Goal: Task Accomplishment & Management: Manage account settings

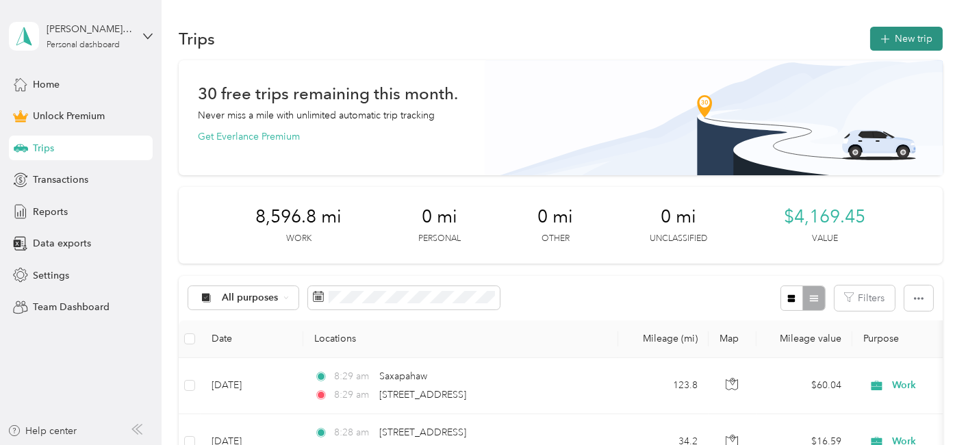
click at [883, 29] on button "New trip" at bounding box center [906, 39] width 73 height 24
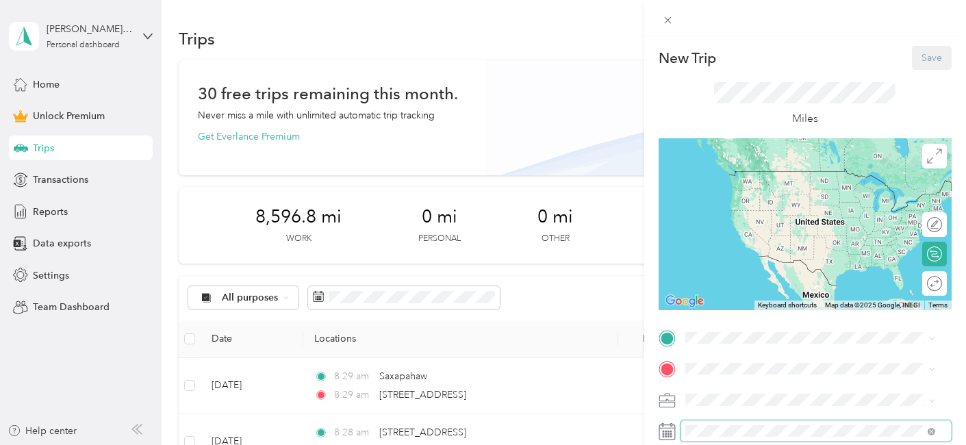
click at [704, 423] on span at bounding box center [815, 430] width 271 height 21
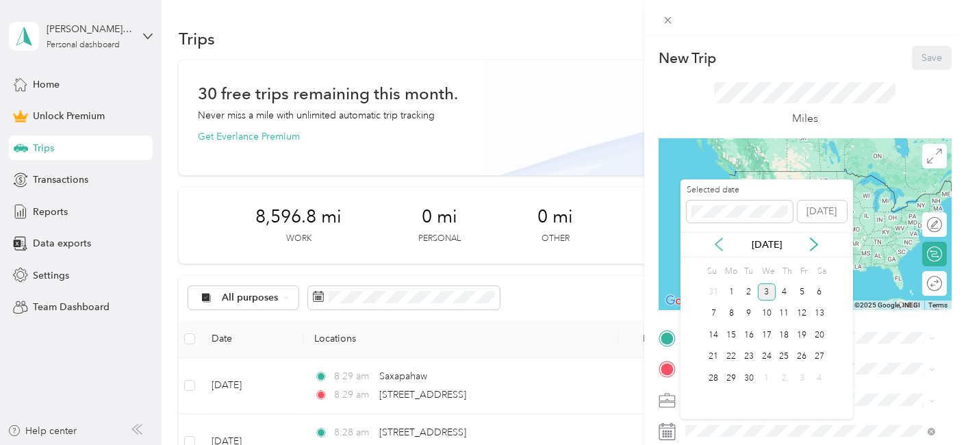
click at [719, 246] on icon at bounding box center [719, 245] width 14 height 14
click at [743, 314] on div "5" at bounding box center [749, 313] width 18 height 17
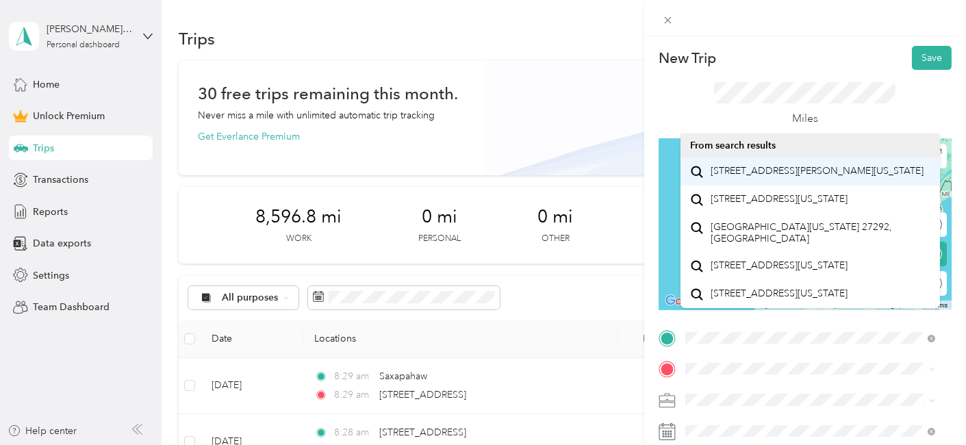
click at [770, 177] on span "[STREET_ADDRESS][PERSON_NAME][US_STATE]" at bounding box center [817, 171] width 213 height 12
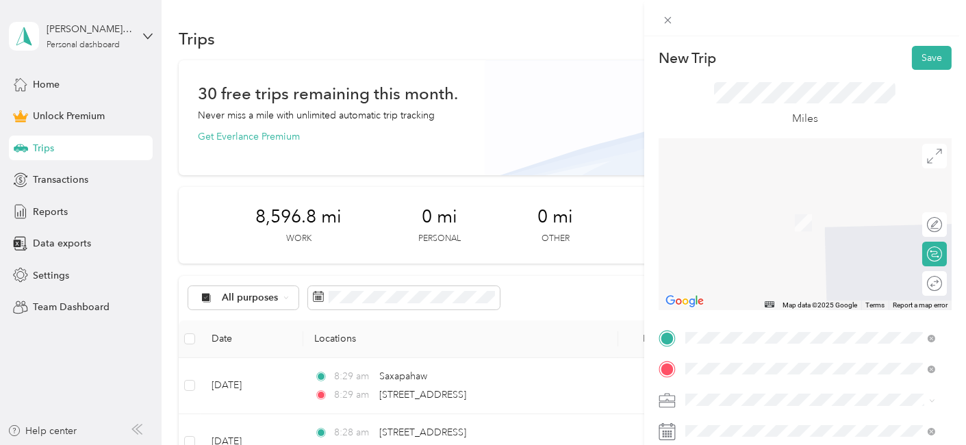
click at [767, 204] on span "Wilkesboro [US_STATE], [GEOGRAPHIC_DATA]" at bounding box center [788, 208] width 154 height 24
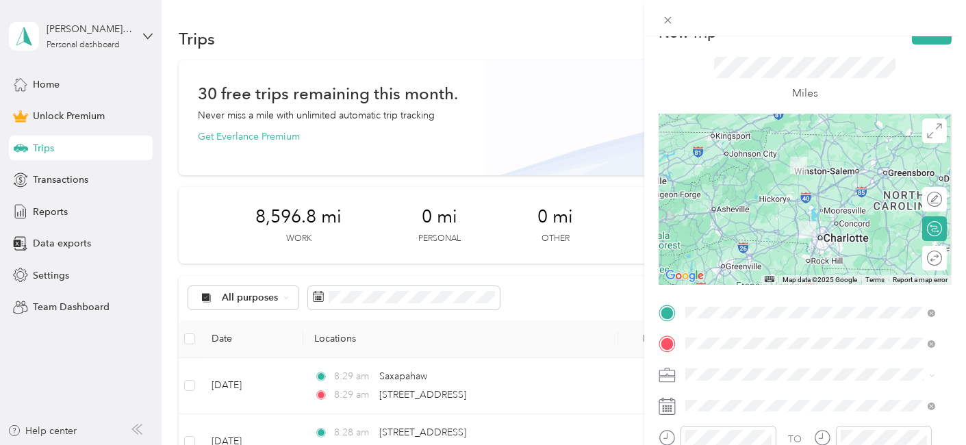
scroll to position [25, 0]
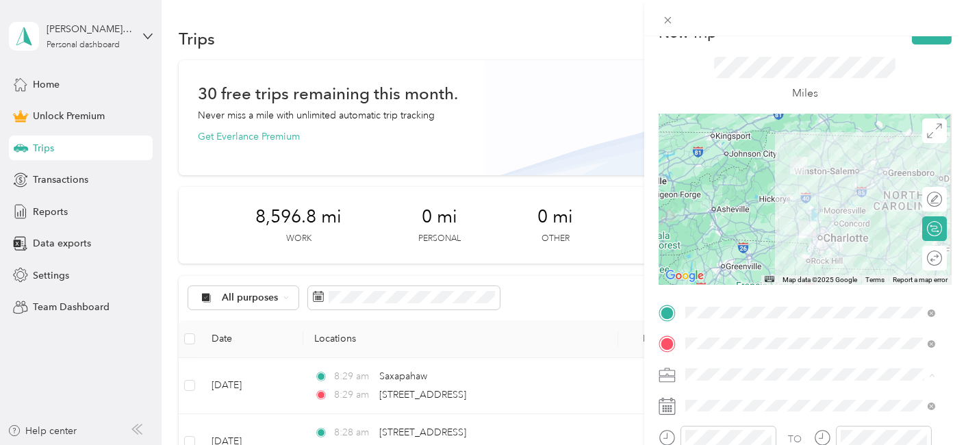
click at [721, 181] on div "Work" at bounding box center [810, 182] width 240 height 14
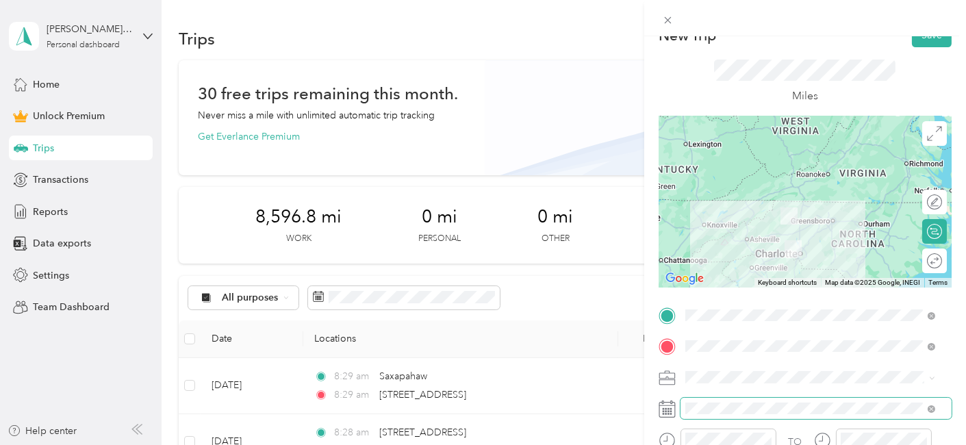
scroll to position [0, 0]
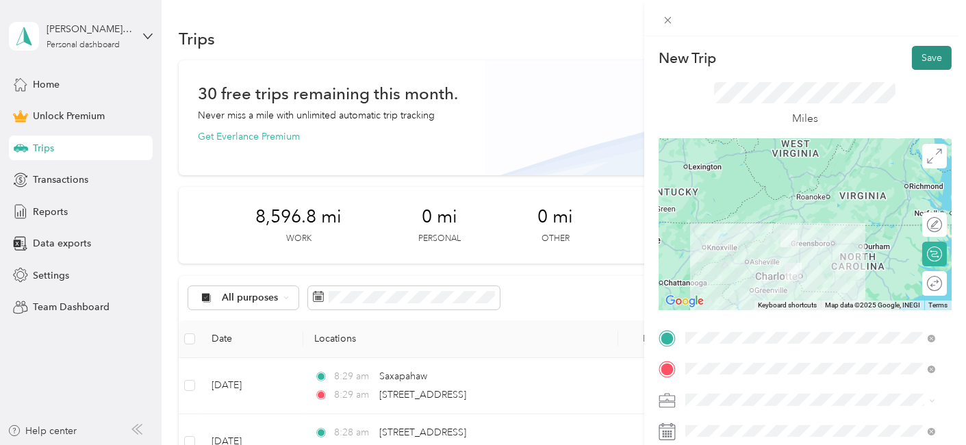
click at [922, 64] on button "Save" at bounding box center [932, 58] width 40 height 24
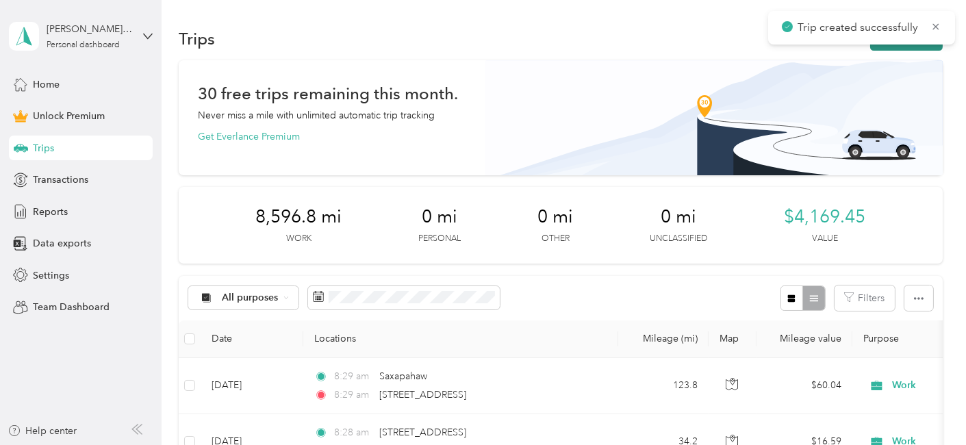
click at [893, 47] on button "New trip" at bounding box center [906, 39] width 73 height 24
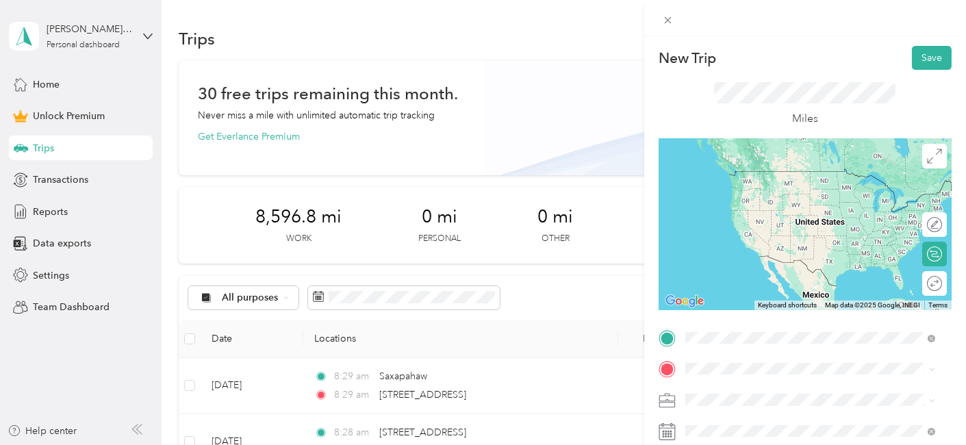
click at [772, 175] on span "Wilkesboro [US_STATE], [GEOGRAPHIC_DATA]" at bounding box center [788, 177] width 154 height 24
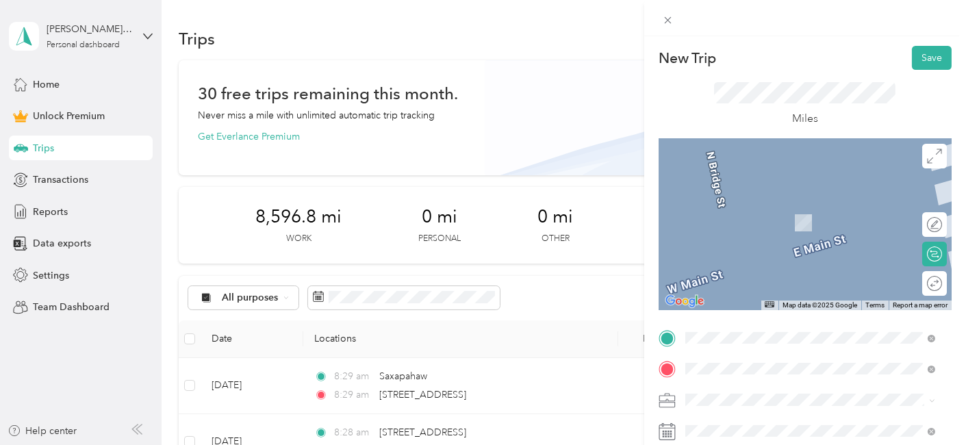
click at [756, 212] on span "Hickory [US_STATE], [GEOGRAPHIC_DATA]" at bounding box center [788, 208] width 154 height 24
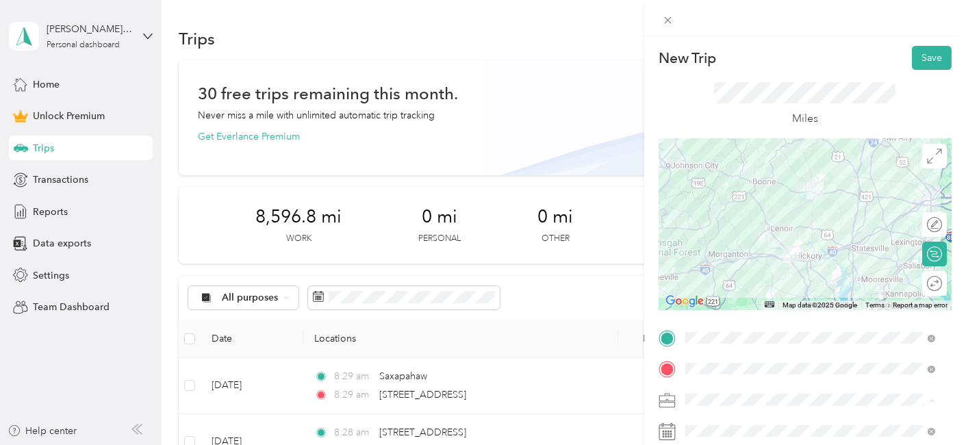
click at [717, 209] on div "Work" at bounding box center [810, 208] width 240 height 14
click at [710, 439] on span at bounding box center [815, 430] width 271 height 21
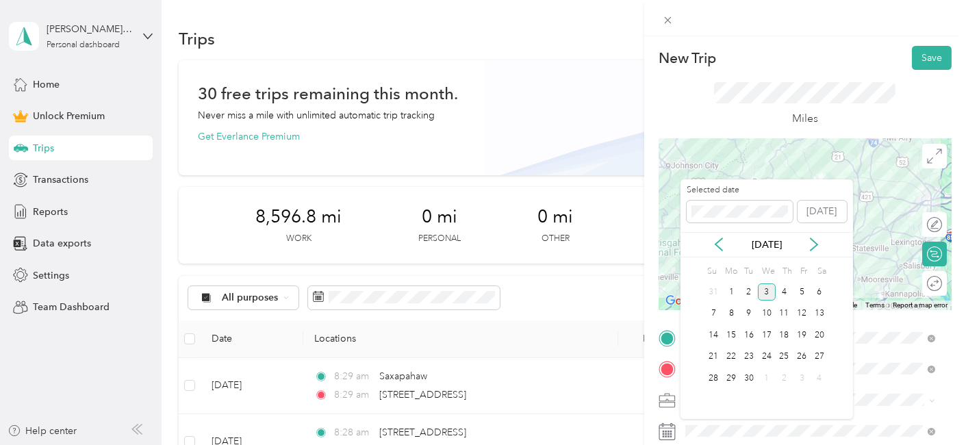
click at [718, 251] on div "[DATE]" at bounding box center [766, 244] width 173 height 25
click at [717, 243] on icon at bounding box center [718, 244] width 7 height 12
click at [746, 309] on div "5" at bounding box center [749, 313] width 18 height 17
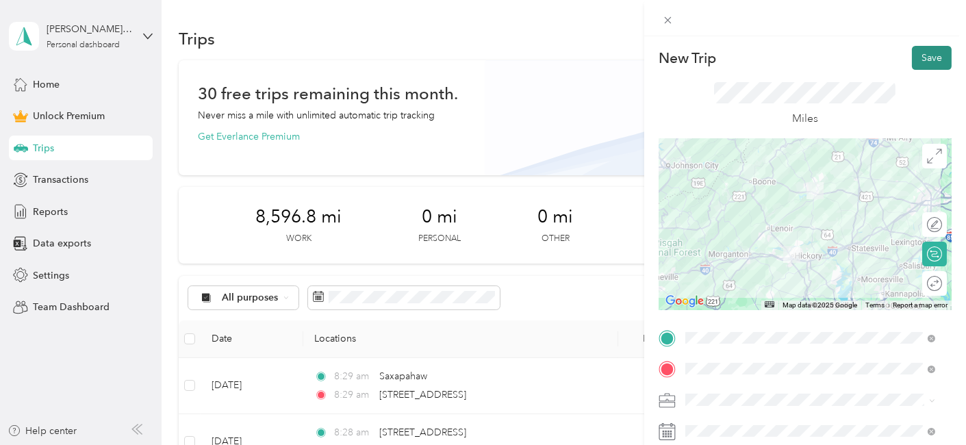
click at [915, 57] on button "Save" at bounding box center [932, 58] width 40 height 24
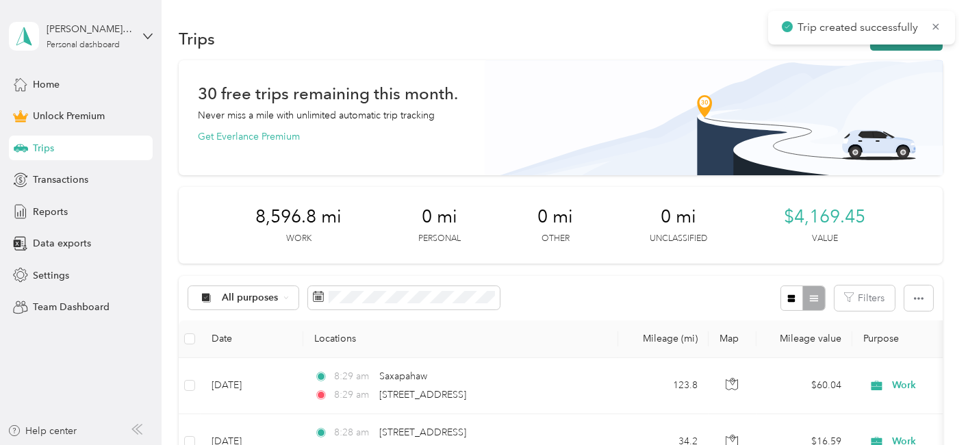
click at [894, 45] on button "New trip" at bounding box center [906, 39] width 73 height 24
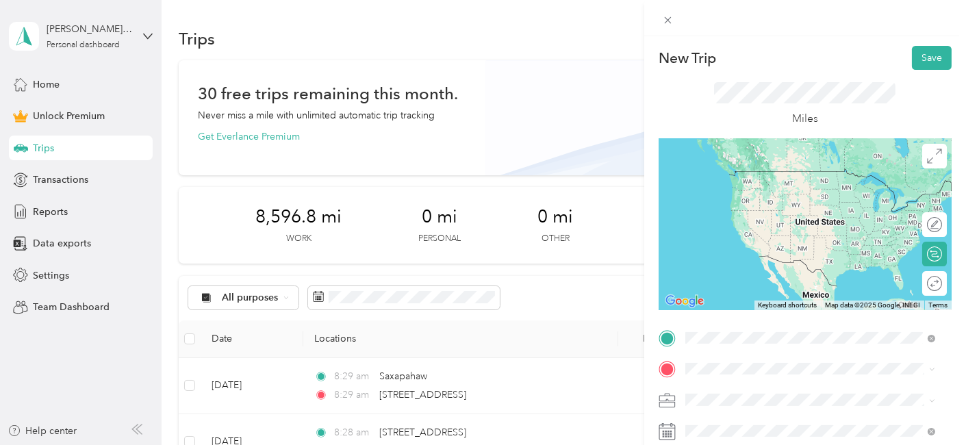
click at [767, 186] on span "Hickory [US_STATE], [GEOGRAPHIC_DATA]" at bounding box center [788, 177] width 154 height 24
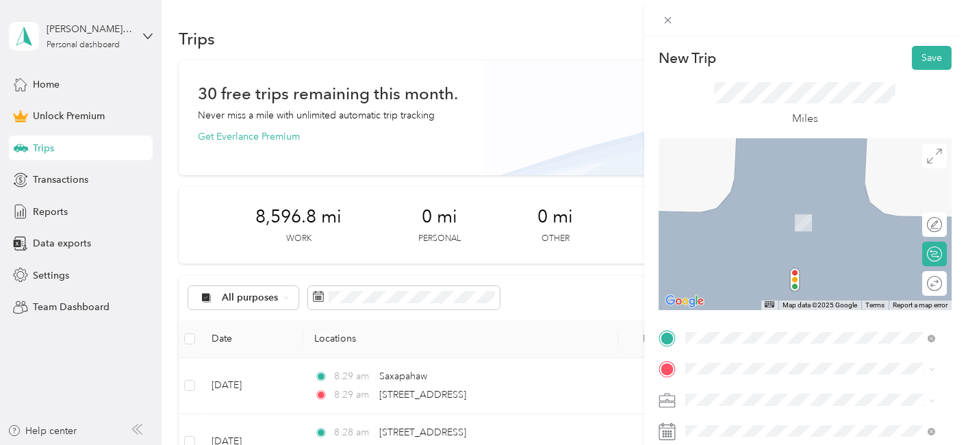
click at [767, 235] on span "[STREET_ADDRESS][PERSON_NAME][US_STATE]" at bounding box center [817, 228] width 213 height 12
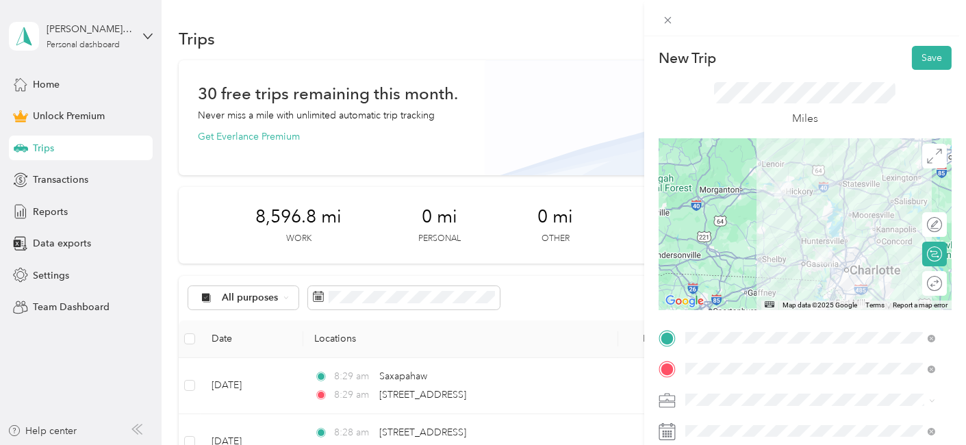
click at [720, 205] on div "Work" at bounding box center [810, 206] width 240 height 14
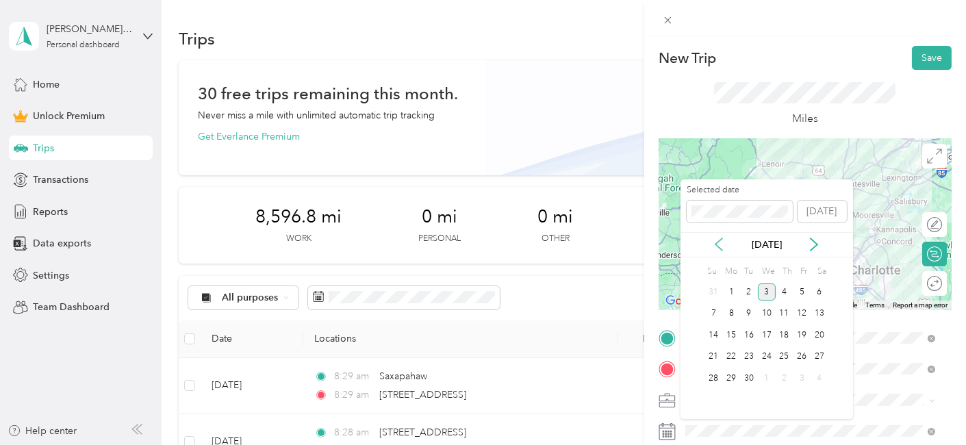
click at [717, 242] on icon at bounding box center [718, 244] width 7 height 12
click at [752, 314] on div "5" at bounding box center [749, 313] width 18 height 17
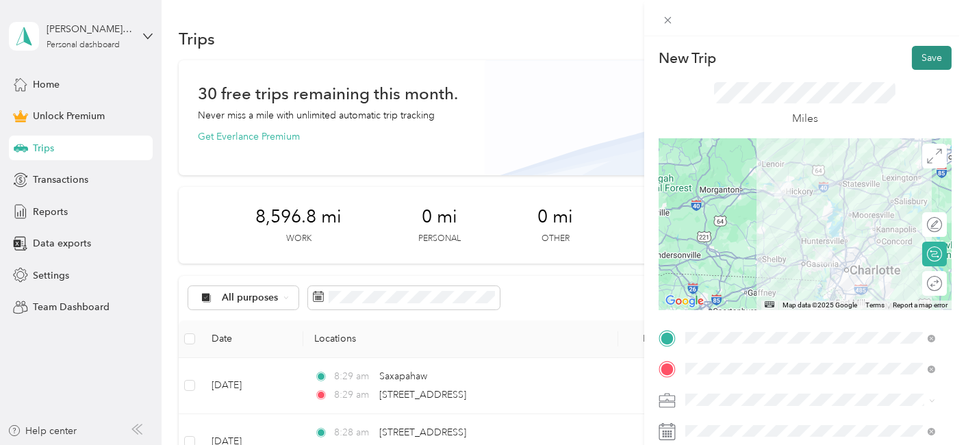
click at [912, 56] on button "Save" at bounding box center [932, 58] width 40 height 24
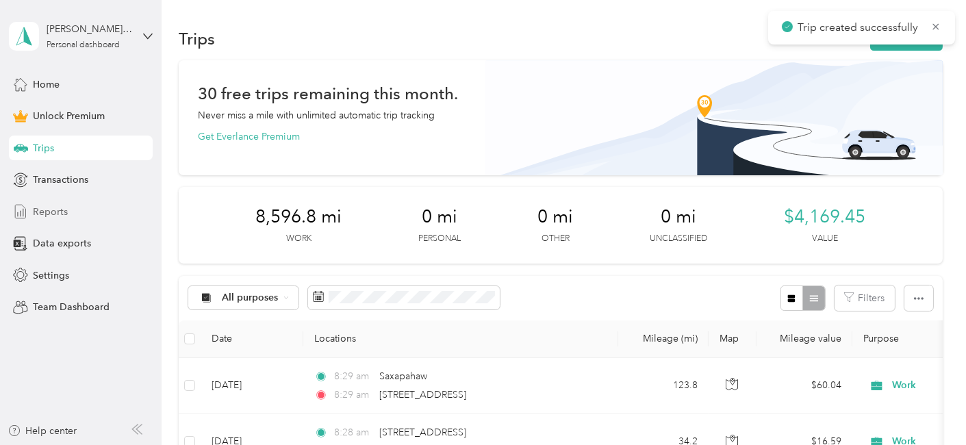
click at [59, 212] on span "Reports" at bounding box center [50, 212] width 35 height 14
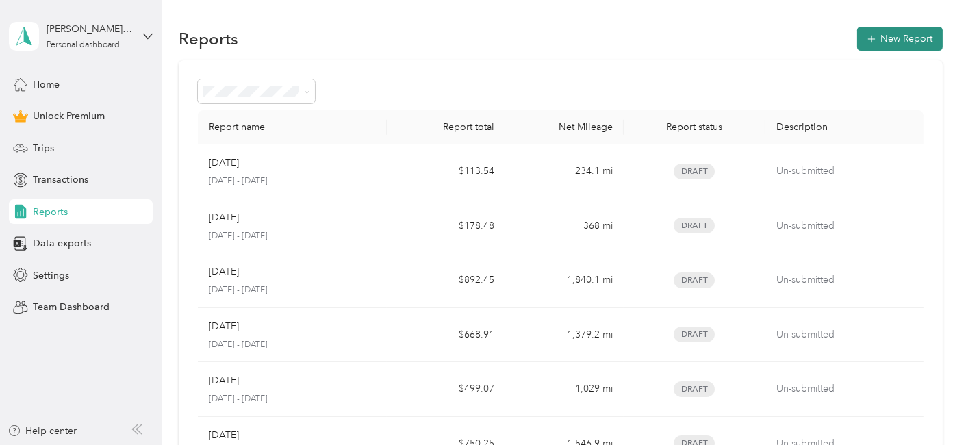
click at [911, 34] on button "New Report" at bounding box center [900, 39] width 86 height 24
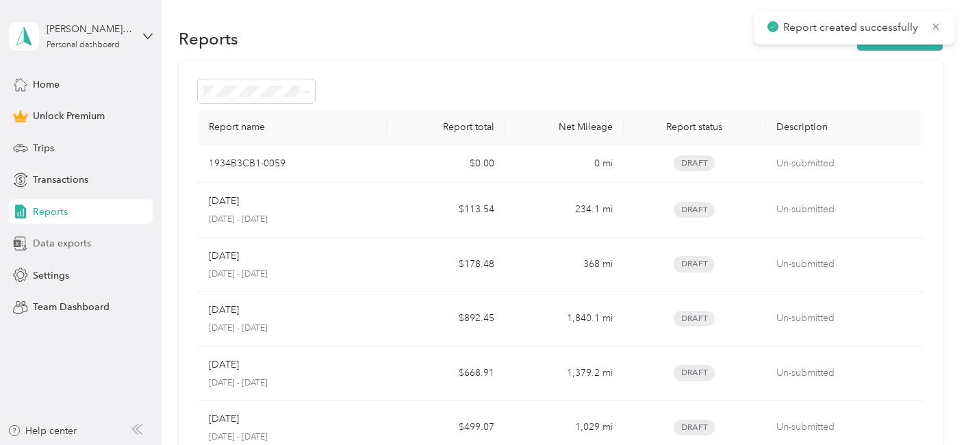
click at [55, 249] on span "Data exports" at bounding box center [62, 243] width 58 height 14
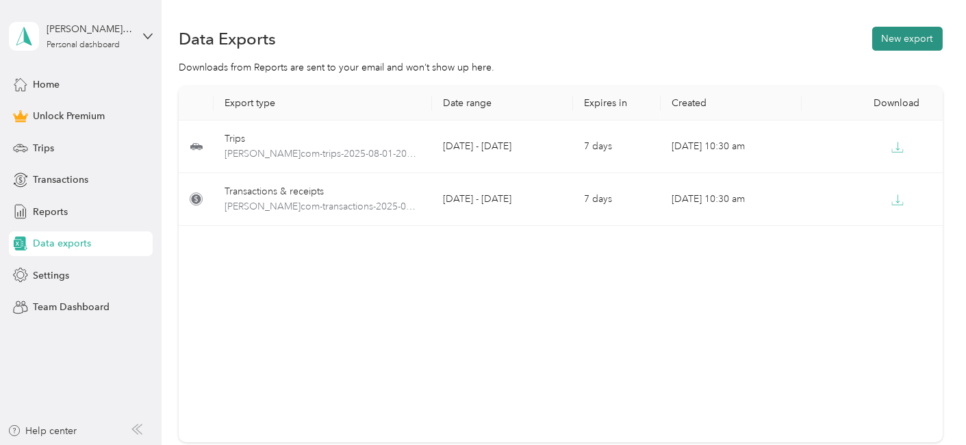
click at [904, 45] on button "New export" at bounding box center [907, 39] width 71 height 24
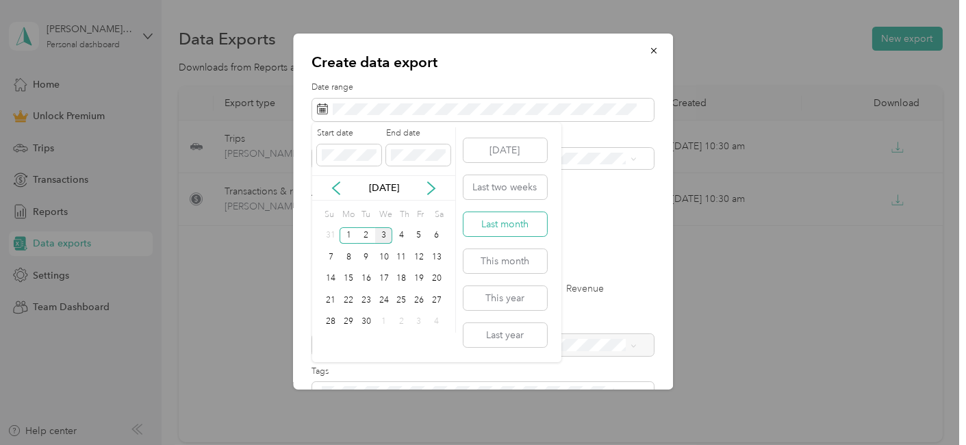
click at [492, 231] on button "Last month" at bounding box center [505, 224] width 84 height 24
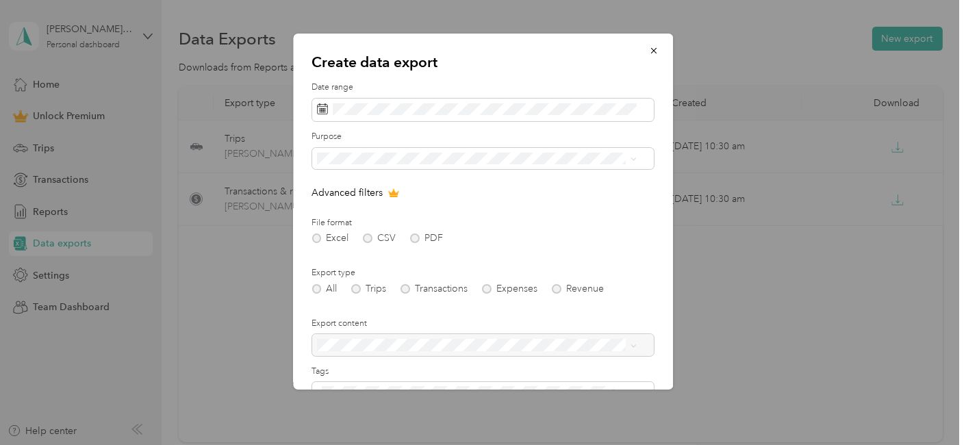
scroll to position [141, 0]
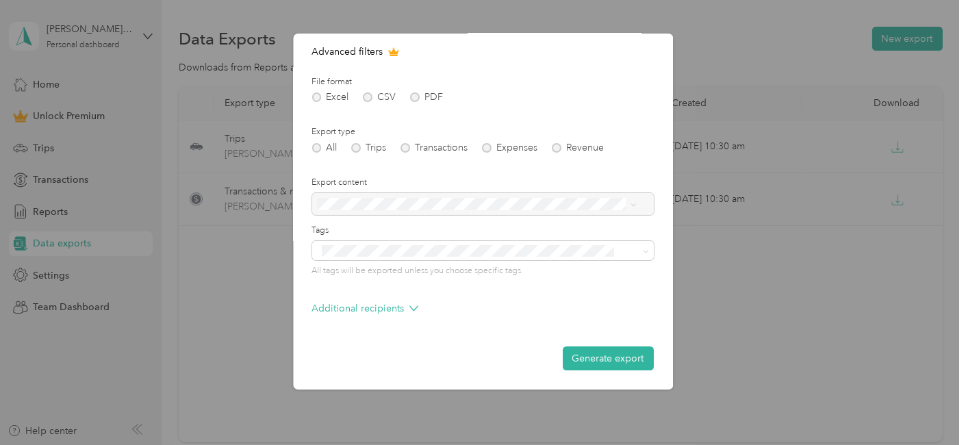
click at [584, 345] on form "Date range Purpose Advanced filters File format Excel CSV PDF Export type All T…" at bounding box center [483, 155] width 342 height 430
click at [576, 355] on button "Generate export" at bounding box center [608, 358] width 91 height 24
